Goal: Register for event/course

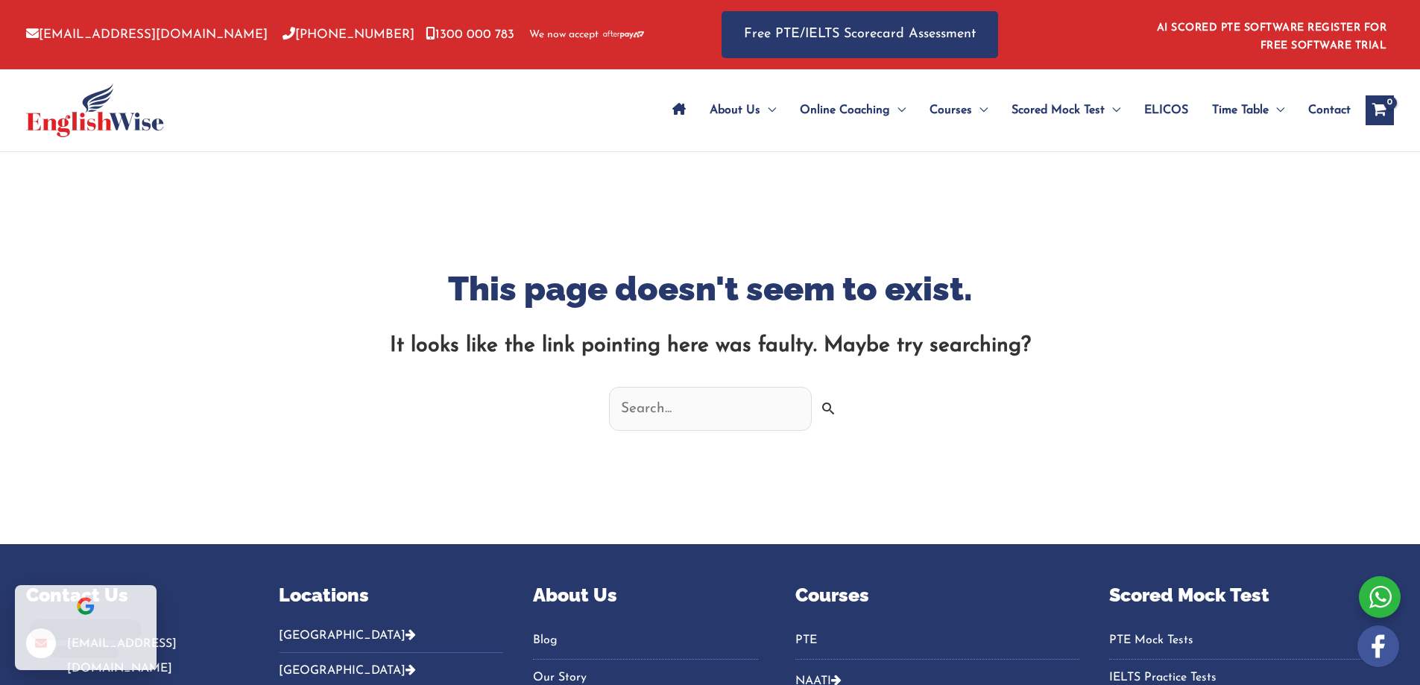
click at [99, 119] on img at bounding box center [95, 110] width 138 height 54
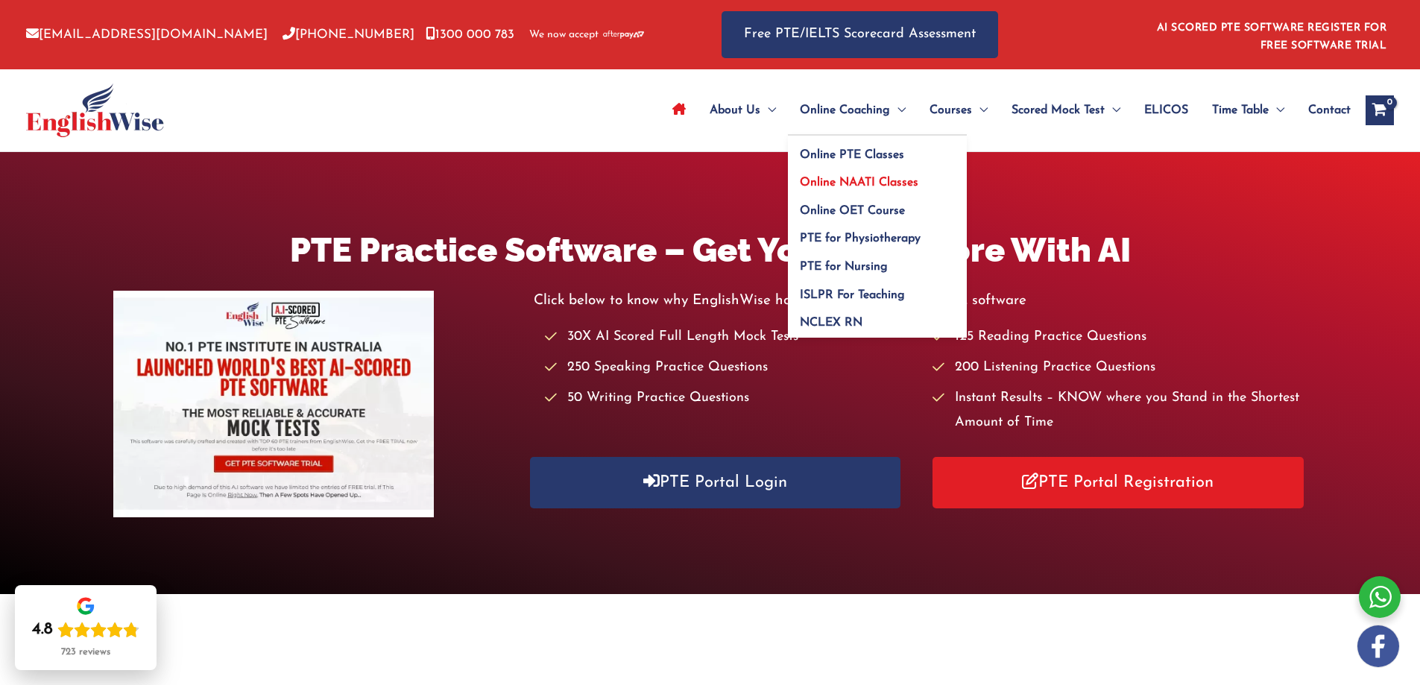
click at [906, 180] on span "Online NAATI Classes" at bounding box center [859, 183] width 119 height 12
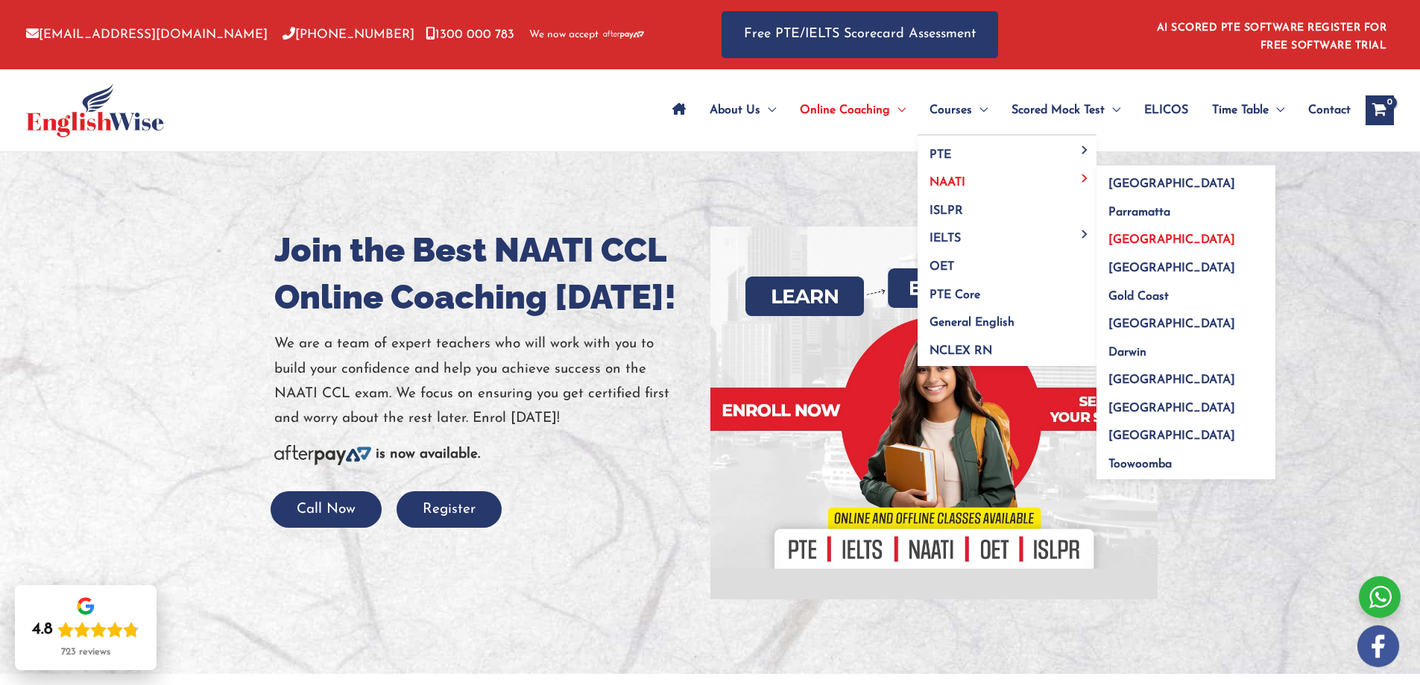
click at [1147, 242] on span "[GEOGRAPHIC_DATA]" at bounding box center [1171, 240] width 127 height 12
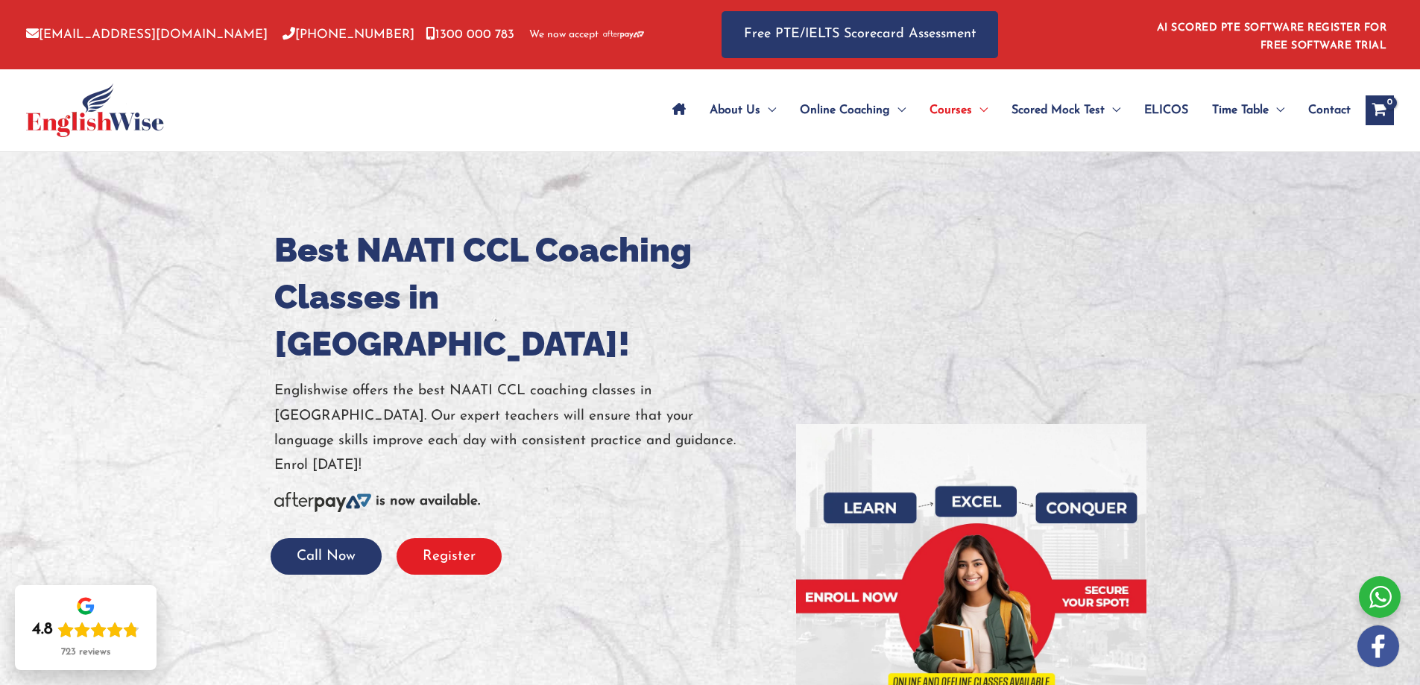
click at [470, 538] on button "Register" at bounding box center [449, 556] width 105 height 37
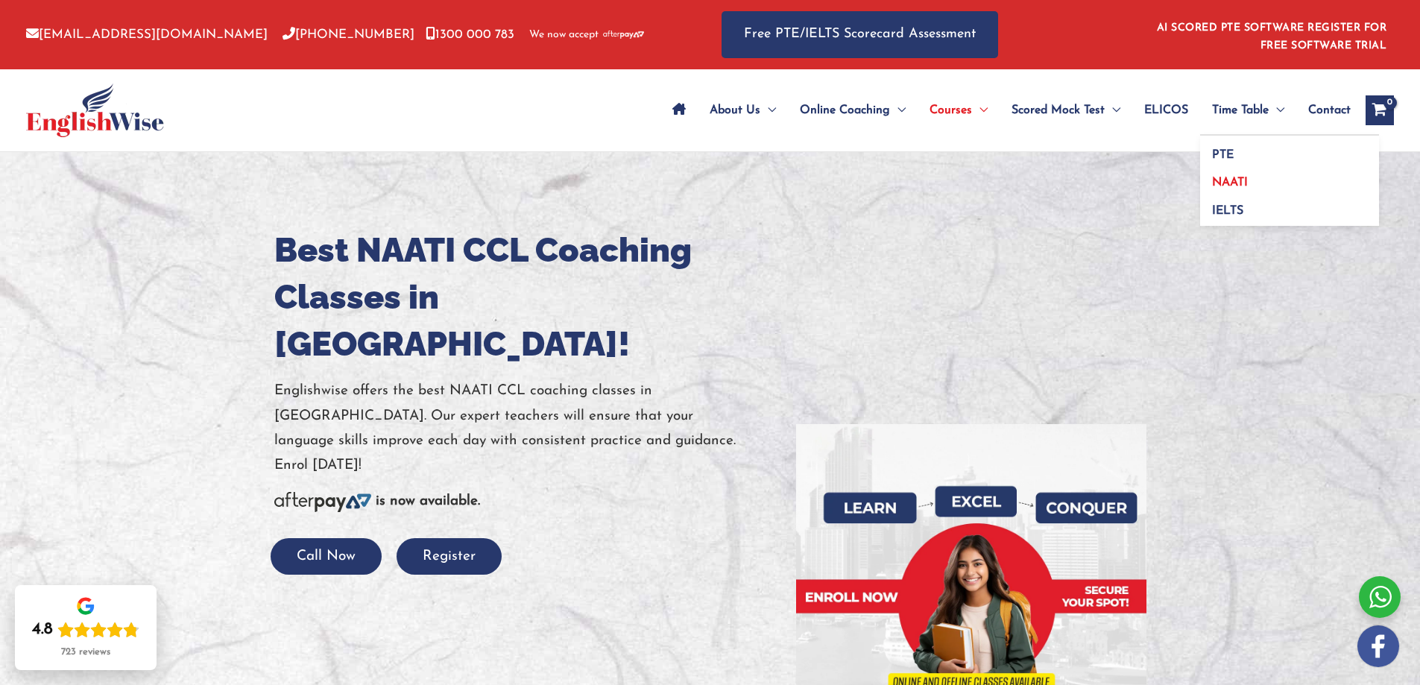
click at [1243, 189] on link "NAATI" at bounding box center [1289, 178] width 179 height 28
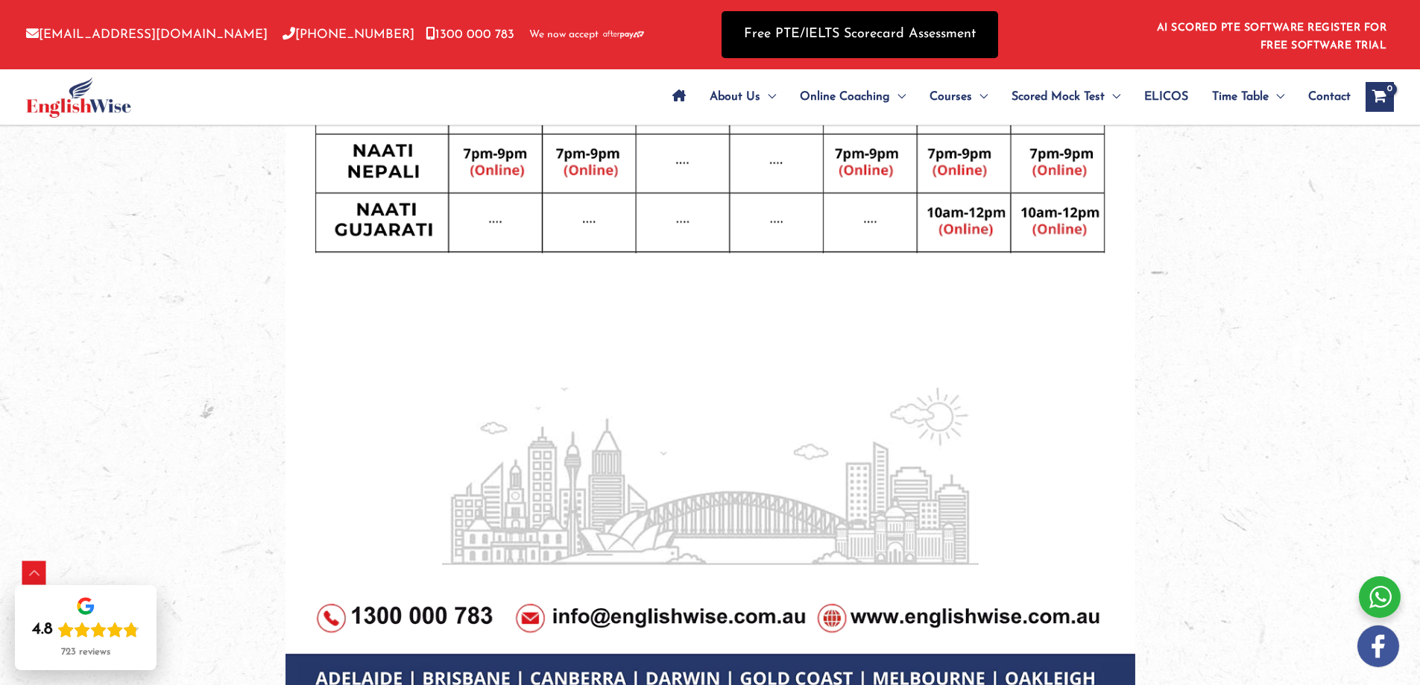
scroll to position [447, 0]
